Goal: Go to known website: Go to known website

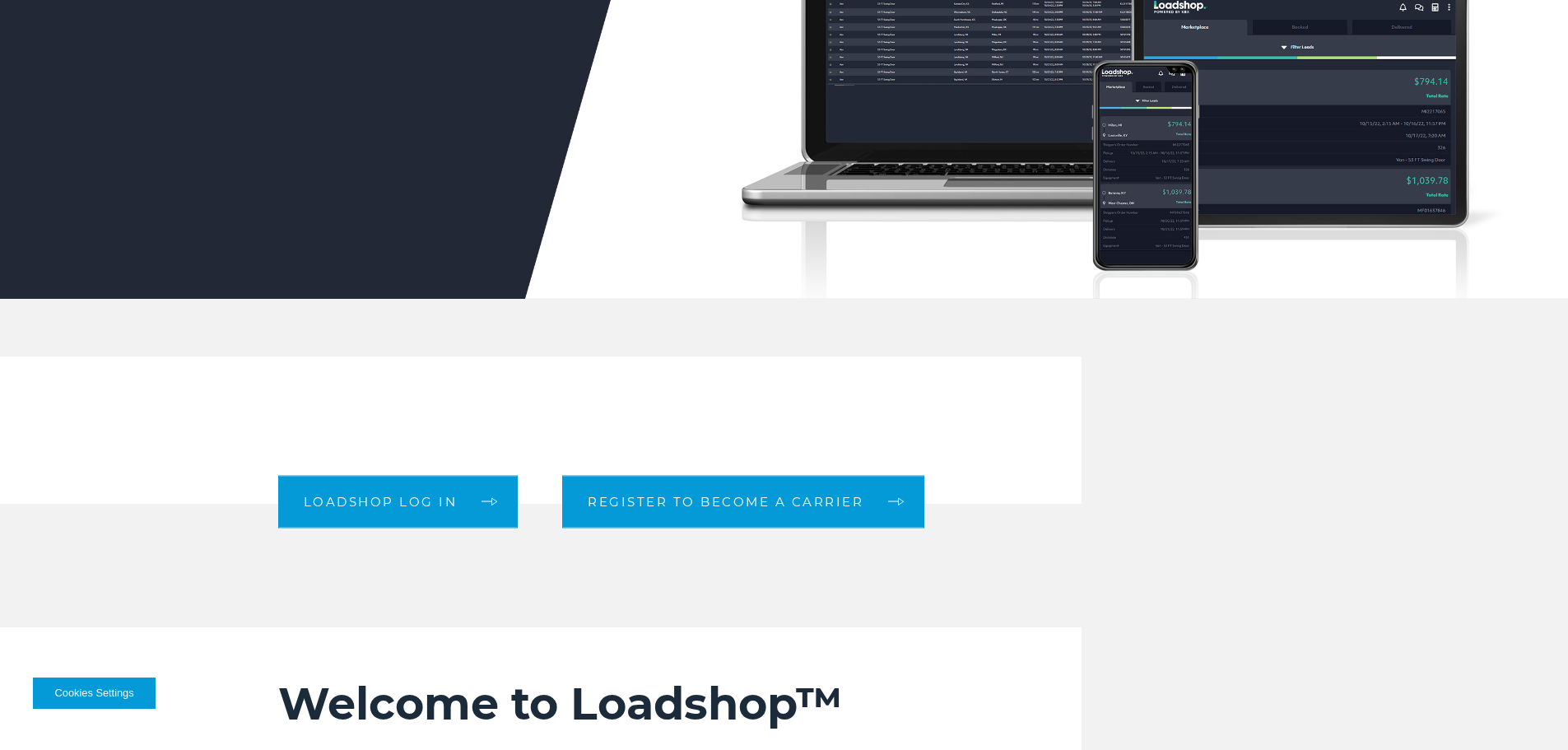
scroll to position [247, 0]
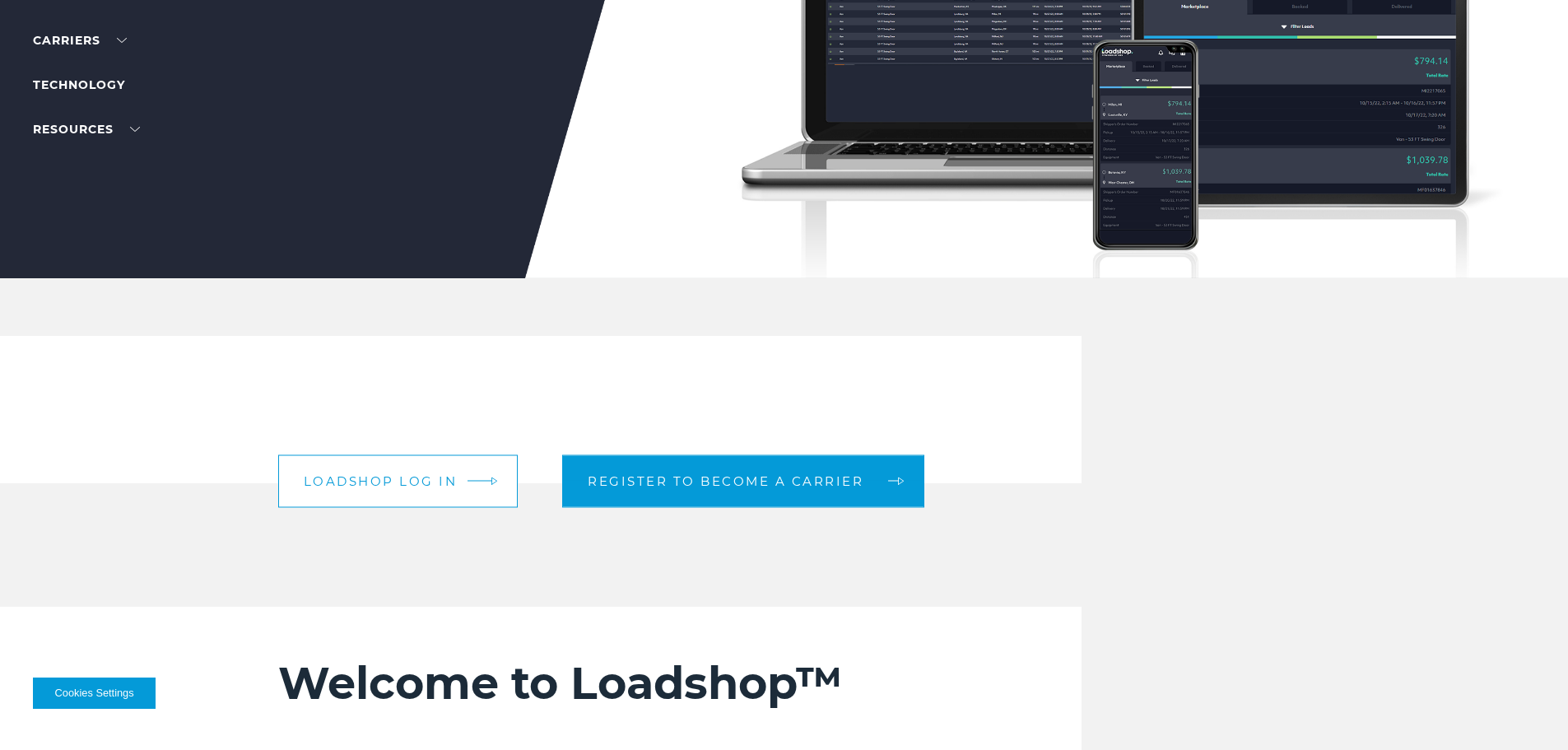
click at [407, 491] on link "Loadshop log in" at bounding box center [398, 480] width 241 height 52
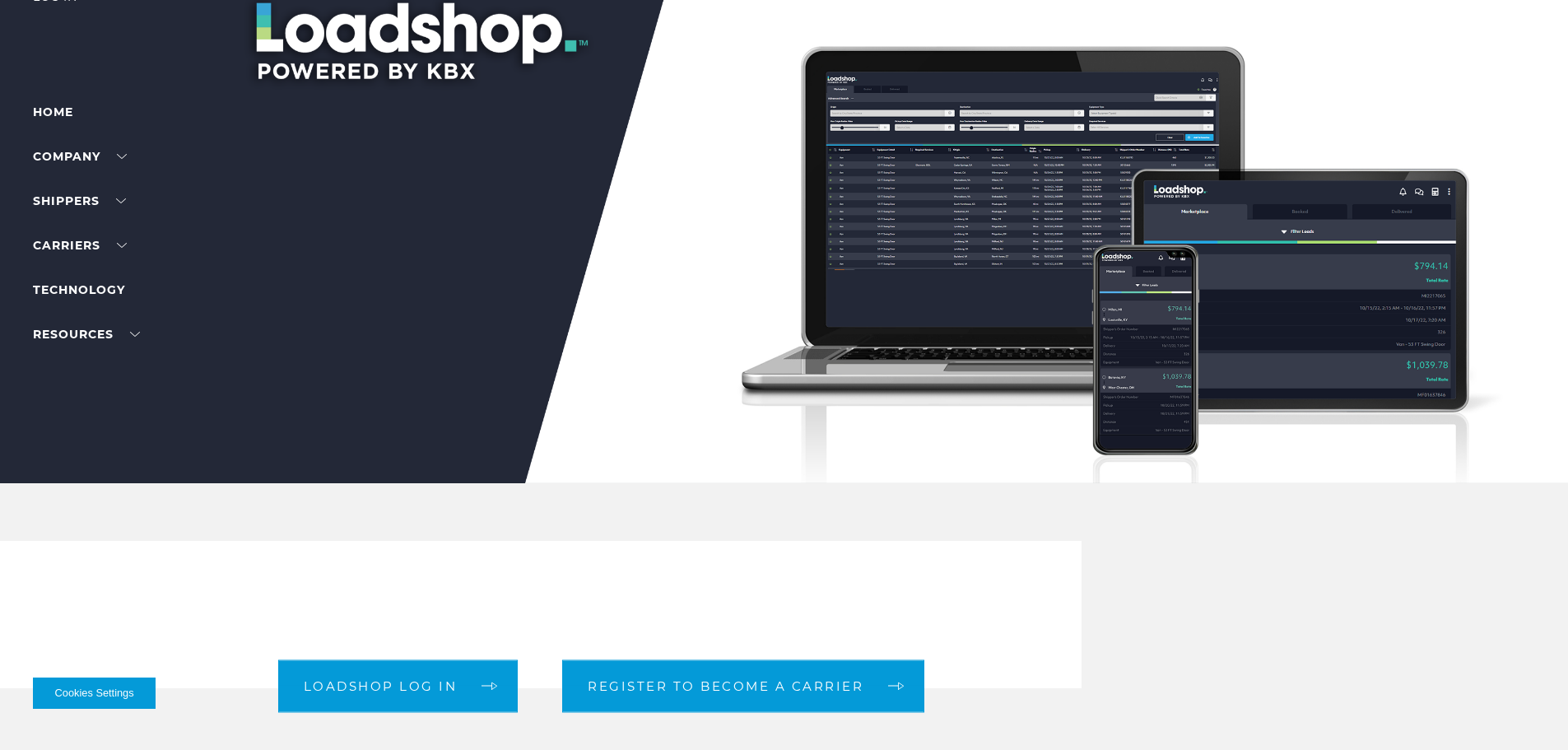
scroll to position [83, 0]
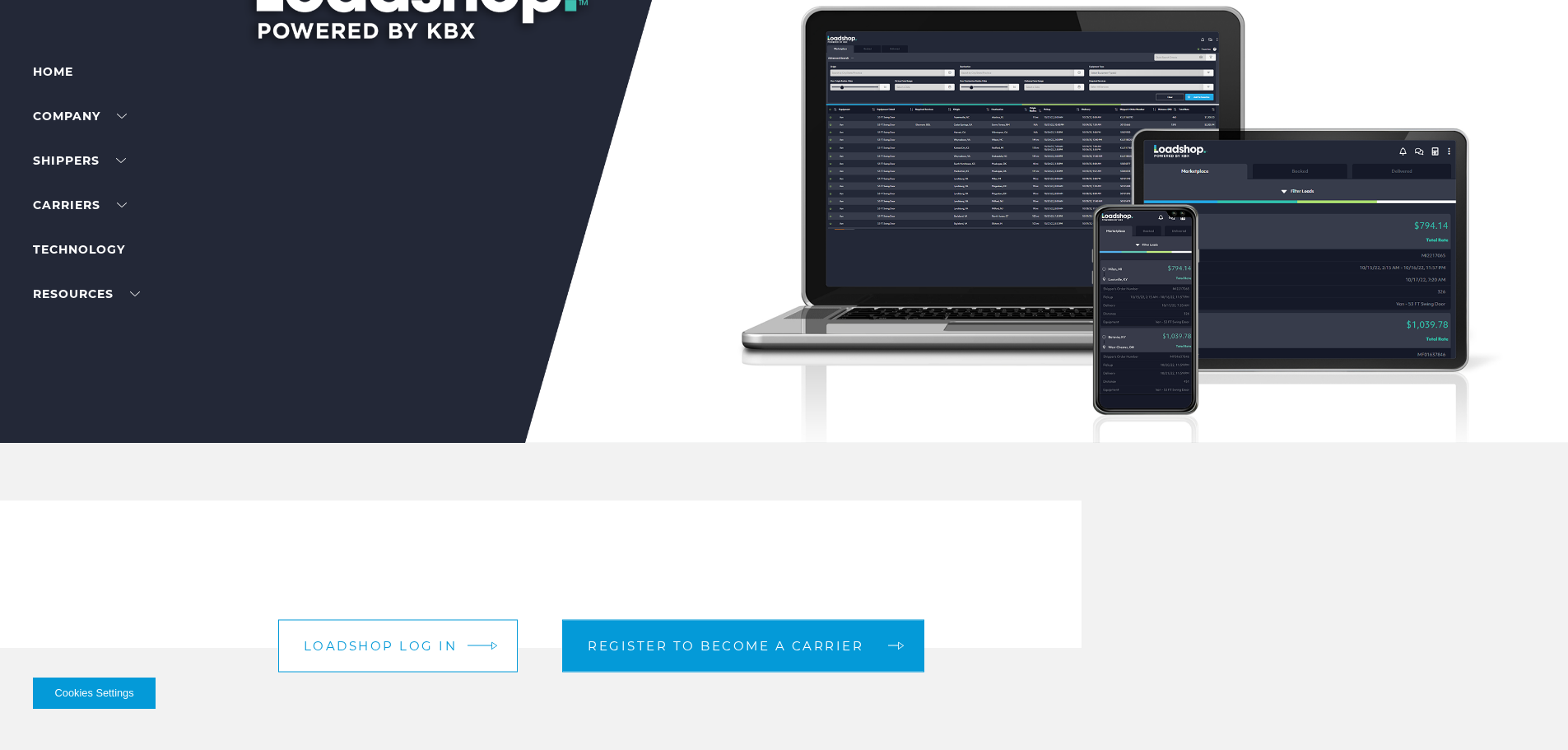
click at [382, 645] on span "Loadshop log in" at bounding box center [380, 646] width 154 height 12
